Goal: Navigation & Orientation: Find specific page/section

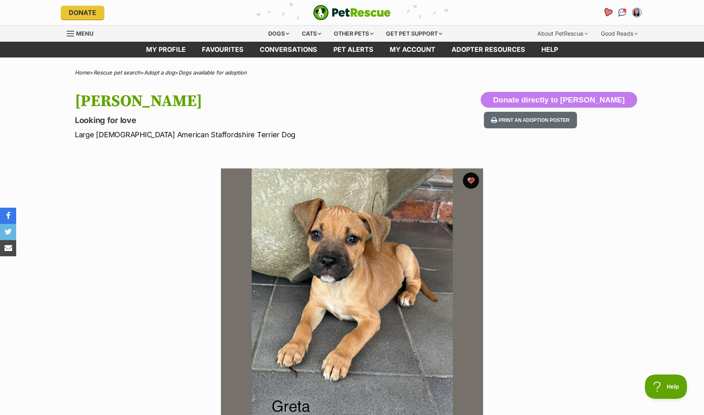
click at [607, 10] on icon "Favourites" at bounding box center [608, 12] width 10 height 9
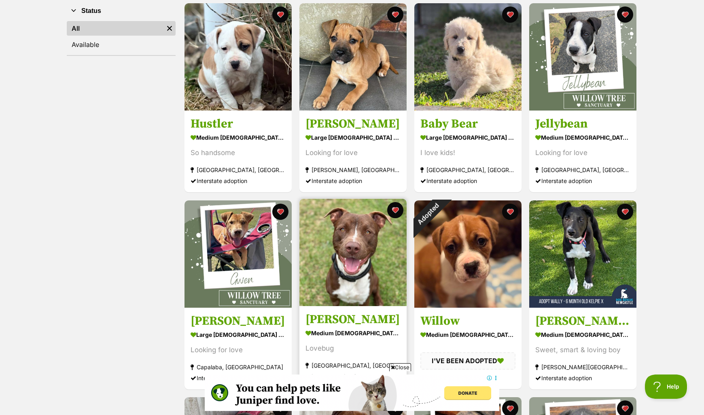
scroll to position [161, 0]
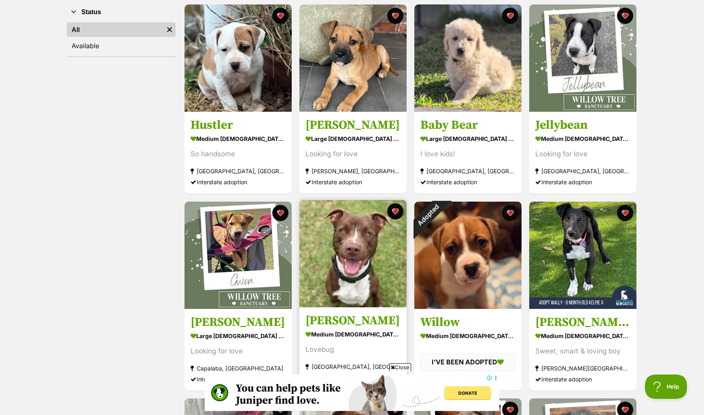
click at [360, 221] on img at bounding box center [353, 253] width 107 height 107
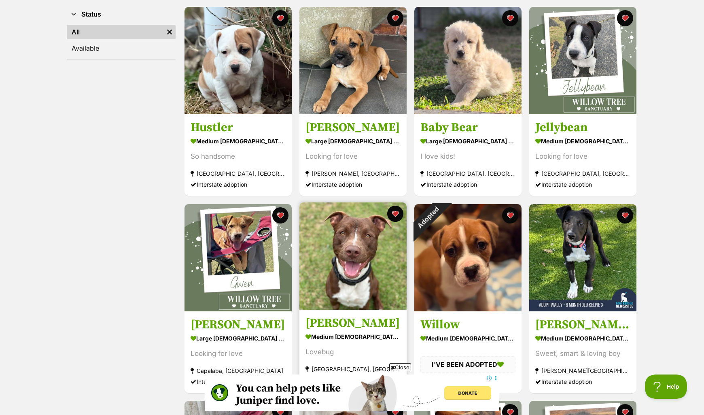
scroll to position [156, 0]
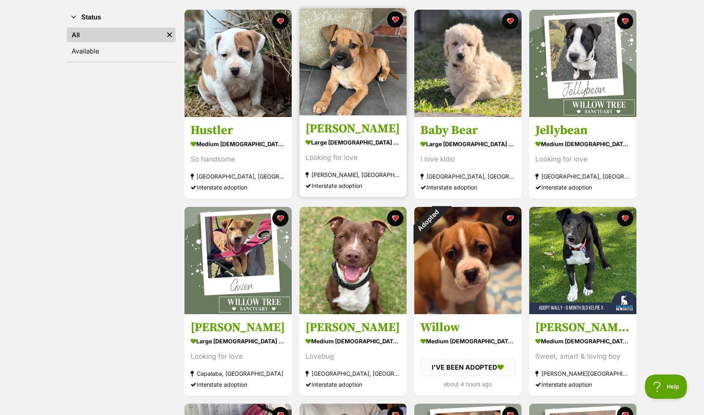
click at [342, 60] on img at bounding box center [353, 61] width 107 height 107
